Goal: Task Accomplishment & Management: Manage account settings

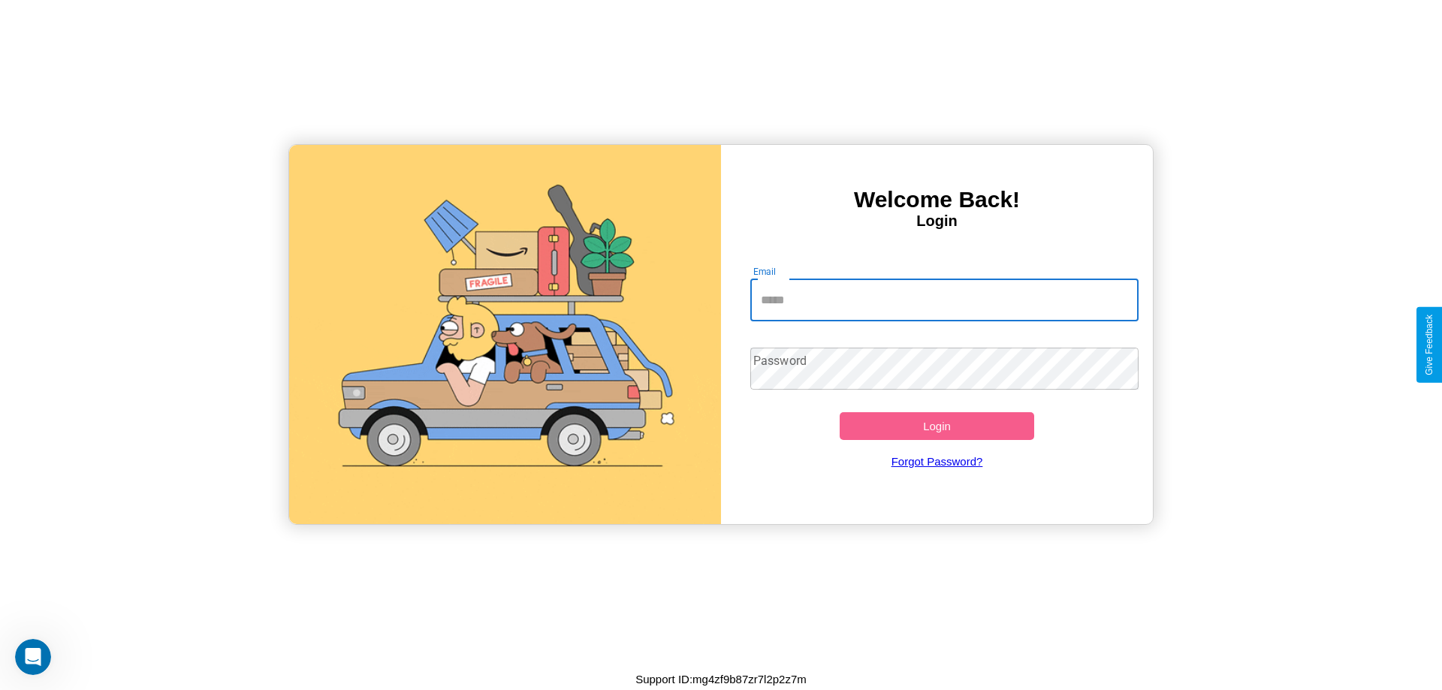
click at [944, 300] on input "Email" at bounding box center [944, 300] width 389 height 42
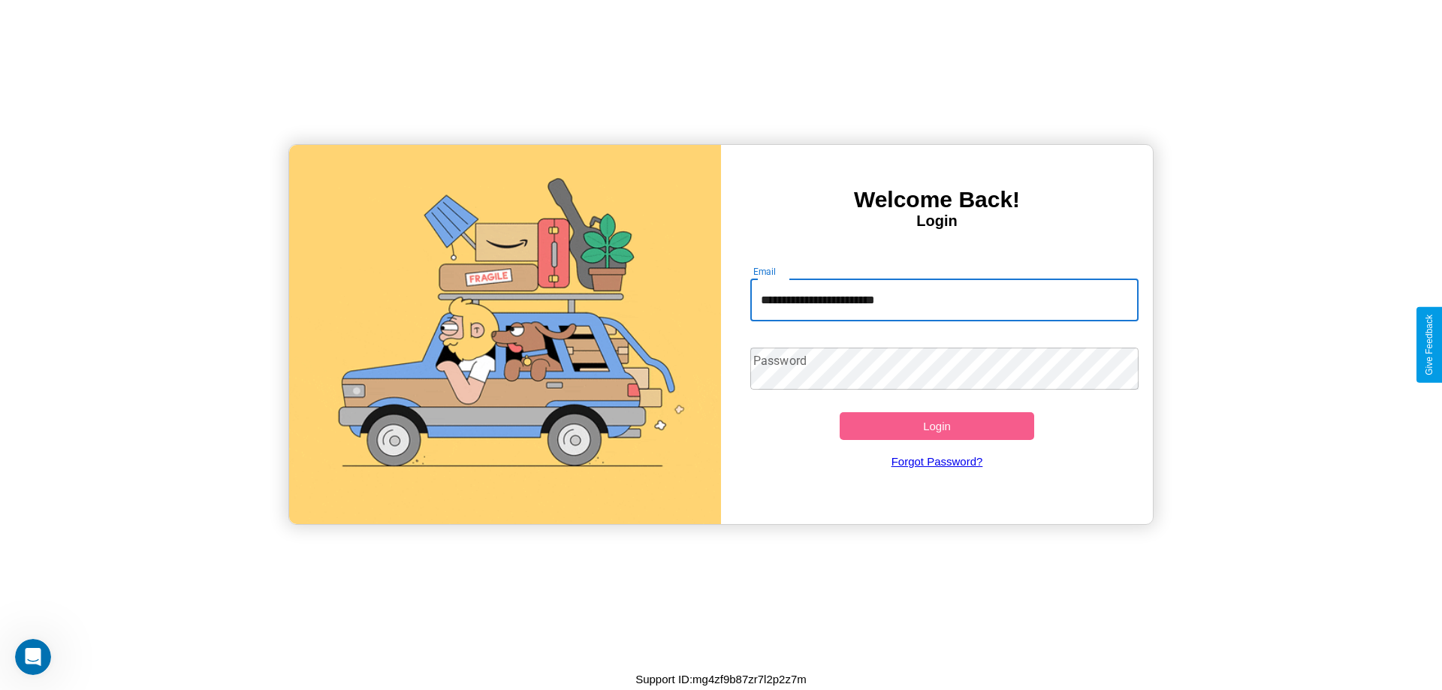
type input "**********"
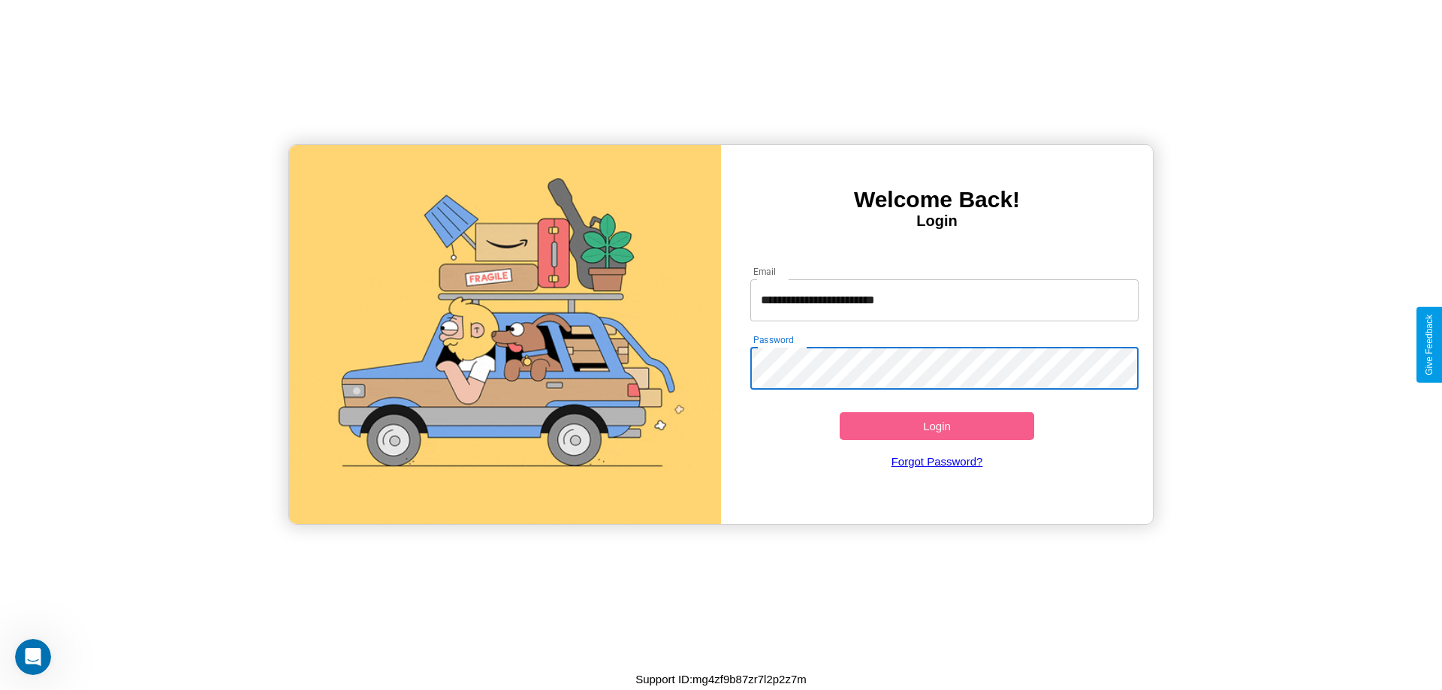
click at [937, 426] on button "Login" at bounding box center [937, 426] width 195 height 28
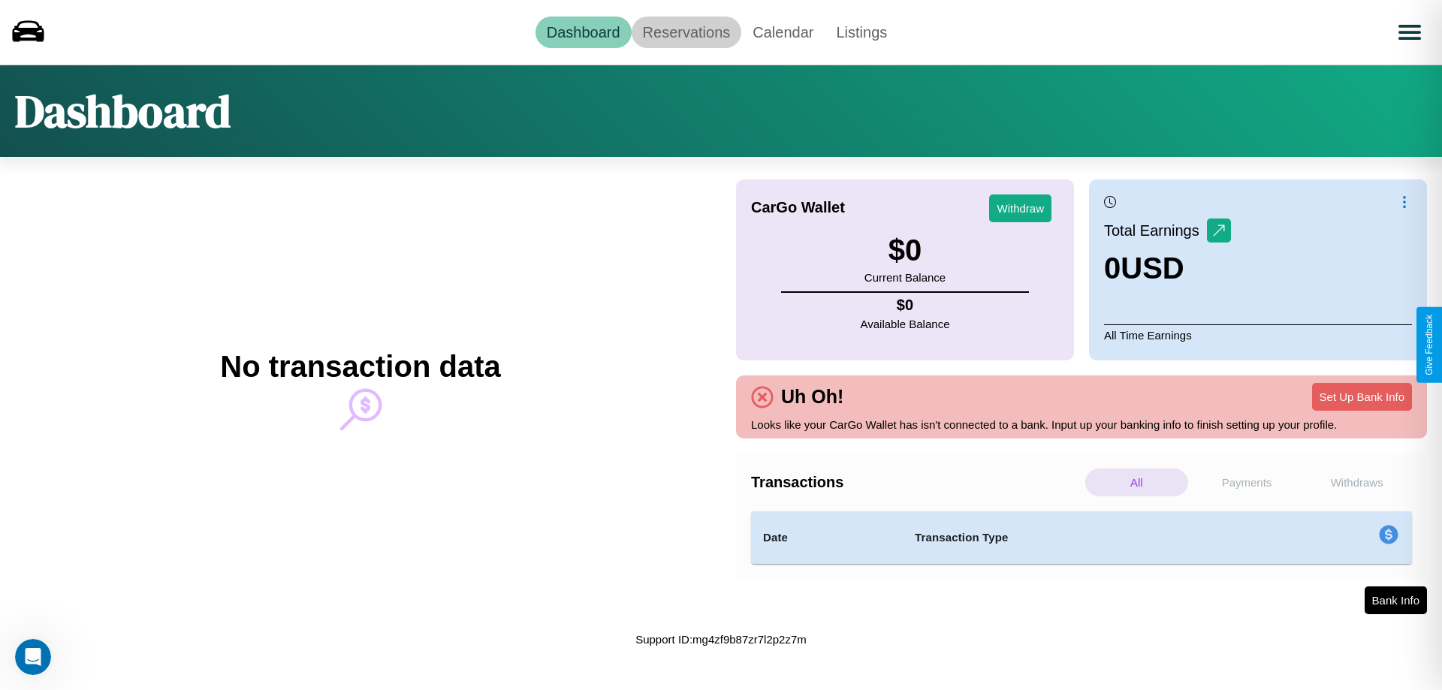
click at [686, 32] on link "Reservations" at bounding box center [687, 33] width 110 height 32
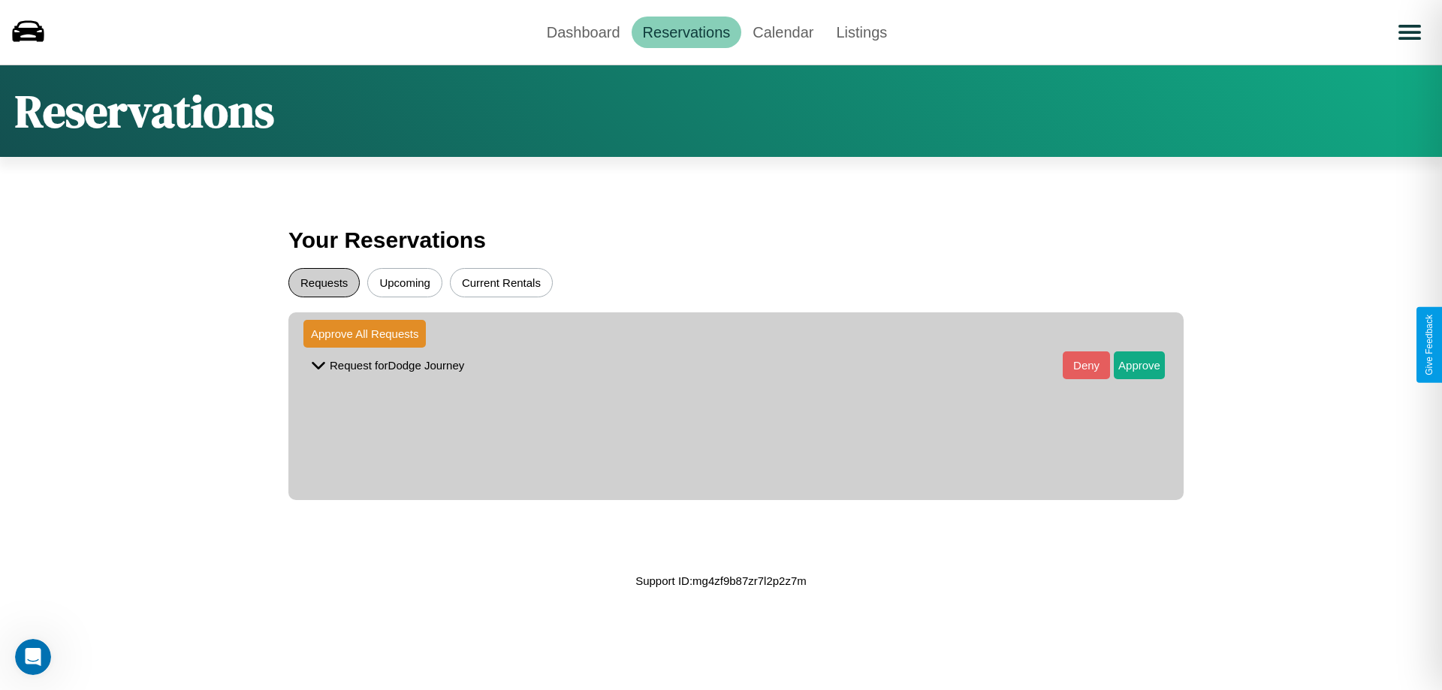
click at [324, 282] on button "Requests" at bounding box center [323, 282] width 71 height 29
click at [1128, 365] on button "Approve" at bounding box center [1139, 366] width 51 height 28
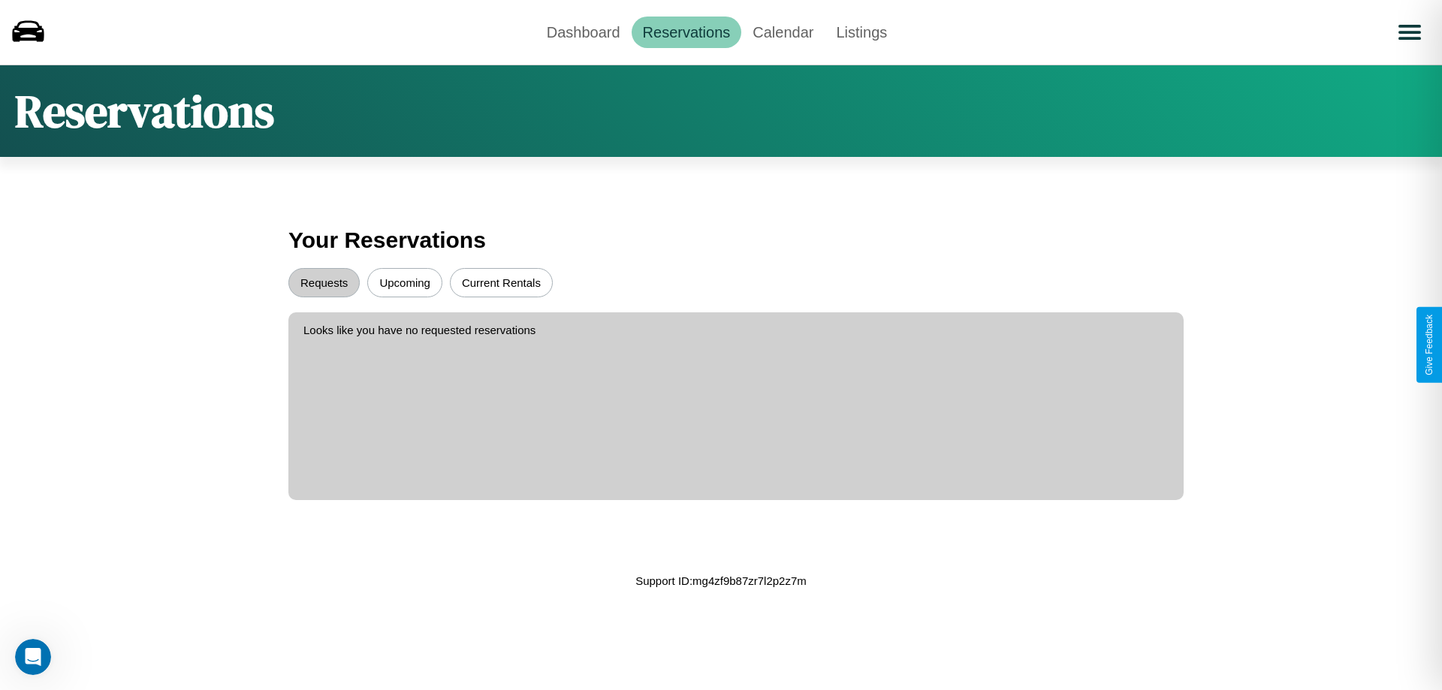
click at [405, 282] on button "Upcoming" at bounding box center [404, 282] width 75 height 29
click at [583, 32] on link "Dashboard" at bounding box center [584, 33] width 96 height 32
